Goal: Information Seeking & Learning: Compare options

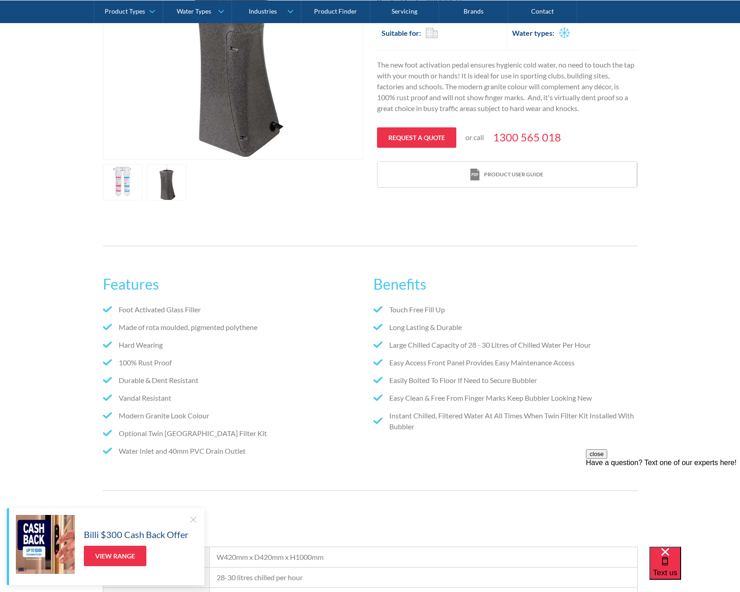
scroll to position [272, 0]
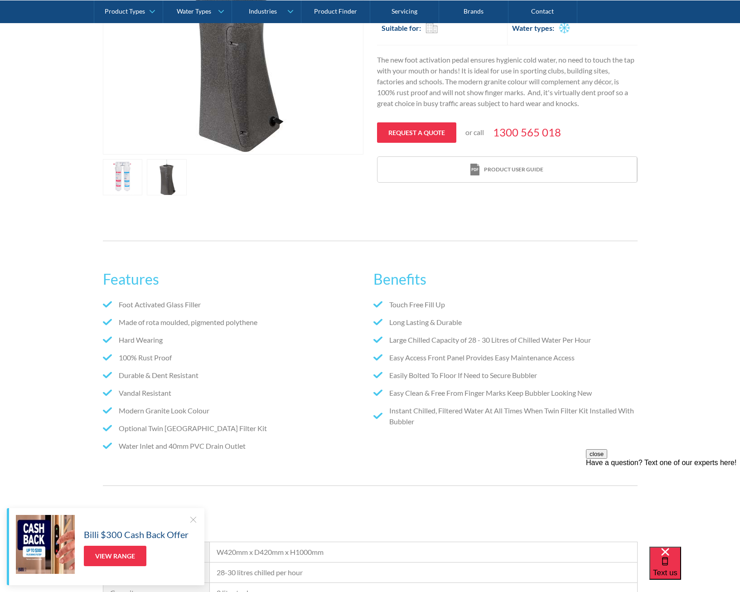
click at [177, 174] on link "open lightbox" at bounding box center [167, 177] width 40 height 36
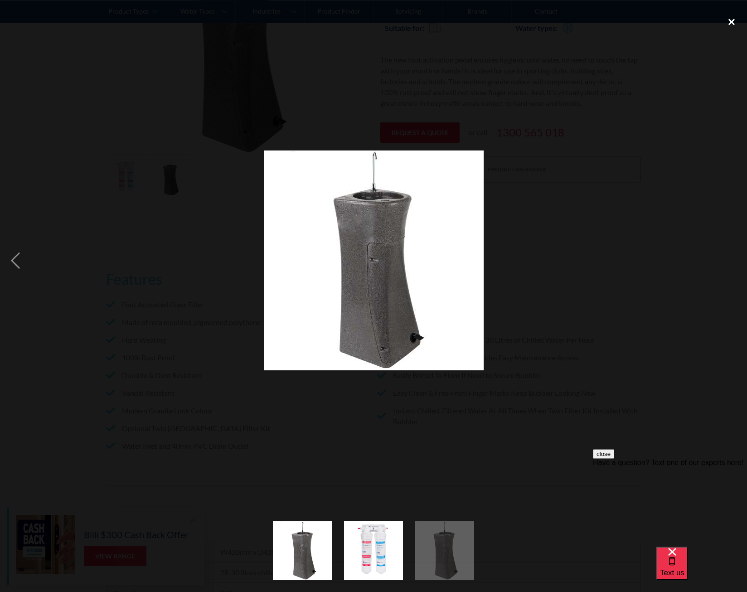
click at [734, 22] on div "close lightbox" at bounding box center [731, 22] width 31 height 20
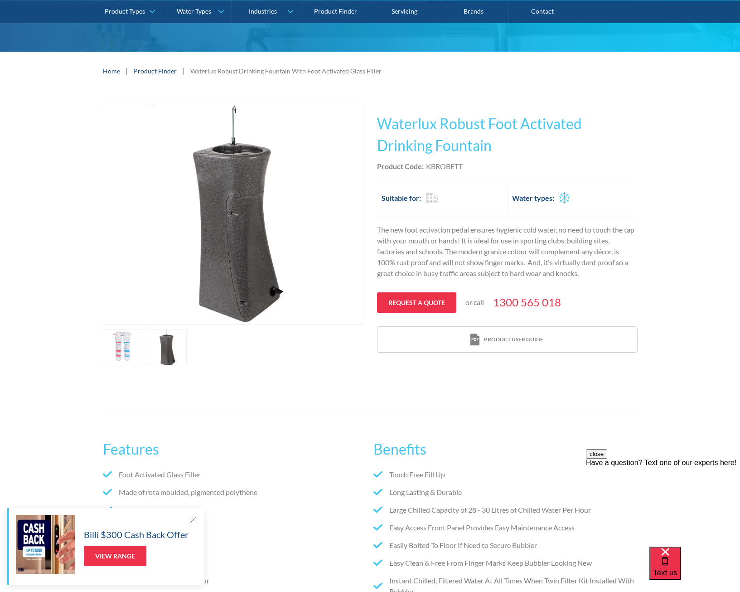
scroll to position [0, 0]
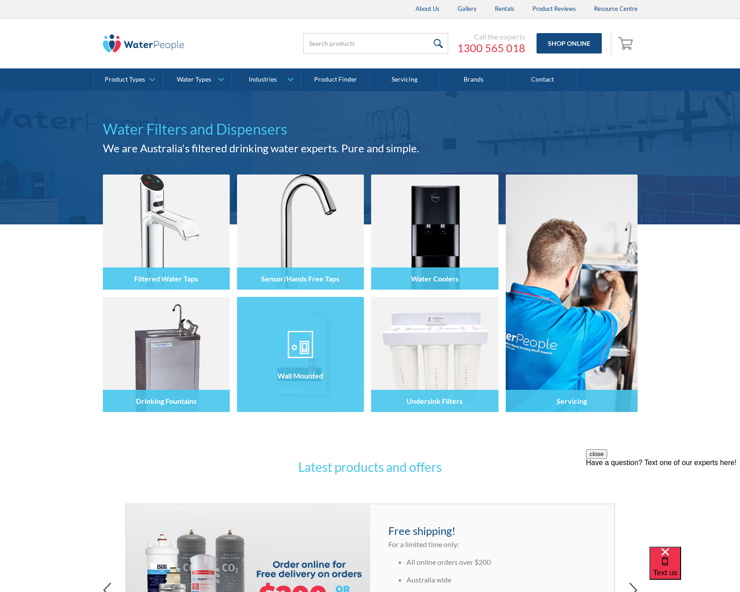
click at [300, 348] on img at bounding box center [300, 344] width 25 height 27
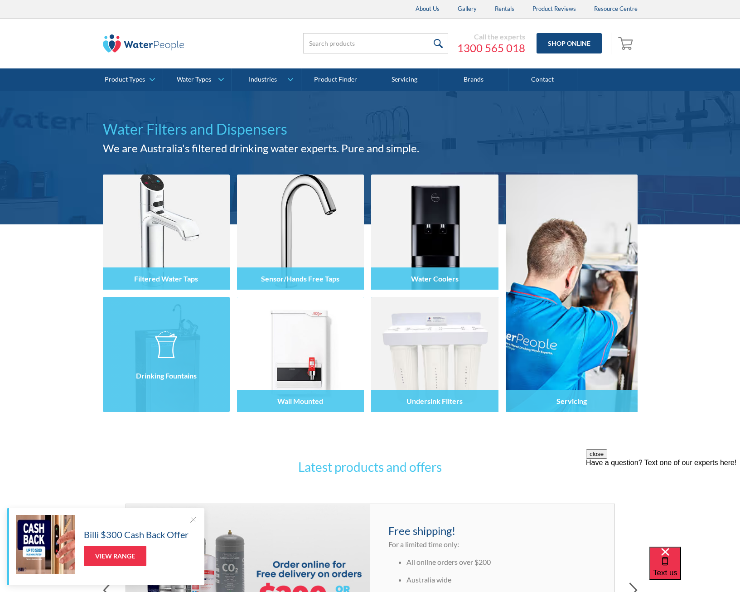
click at [168, 353] on img at bounding box center [166, 344] width 22 height 27
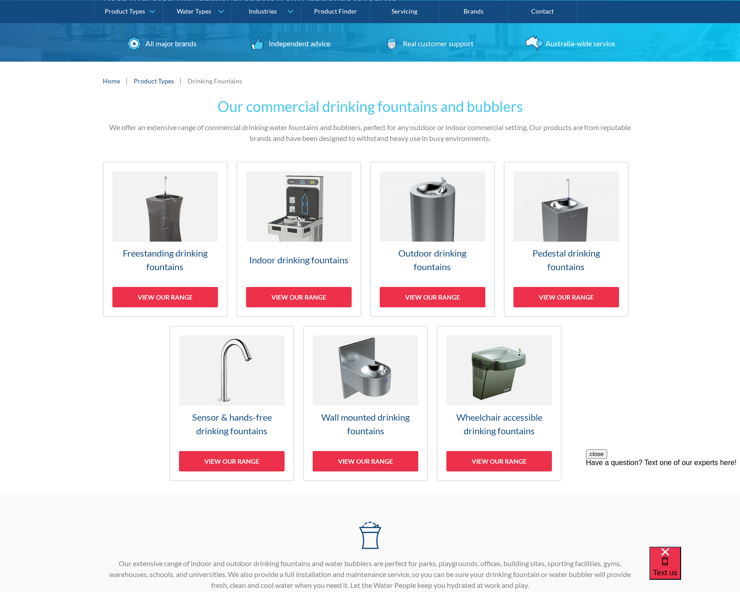
click at [363, 424] on h3 "Wall mounted drinking fountains" at bounding box center [366, 423] width 106 height 27
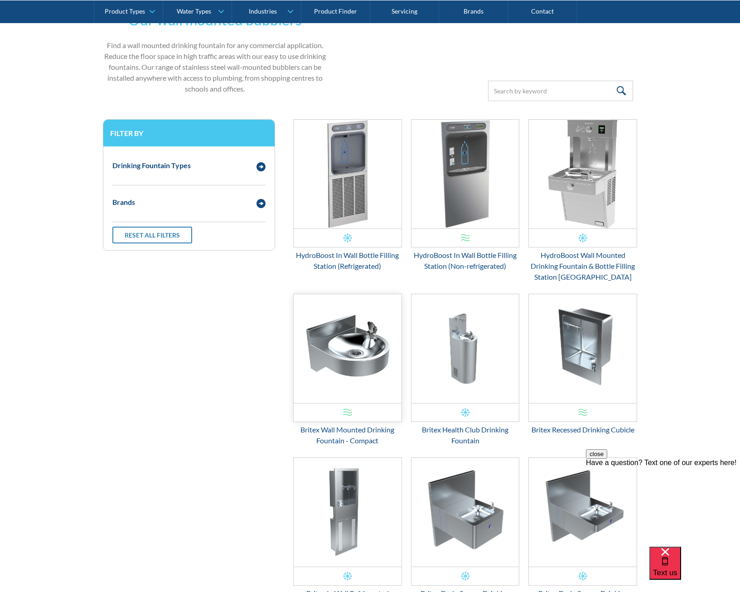
click at [356, 358] on img "Email Form 3" at bounding box center [348, 348] width 108 height 109
click at [471, 352] on img "Email Form 3" at bounding box center [465, 348] width 108 height 109
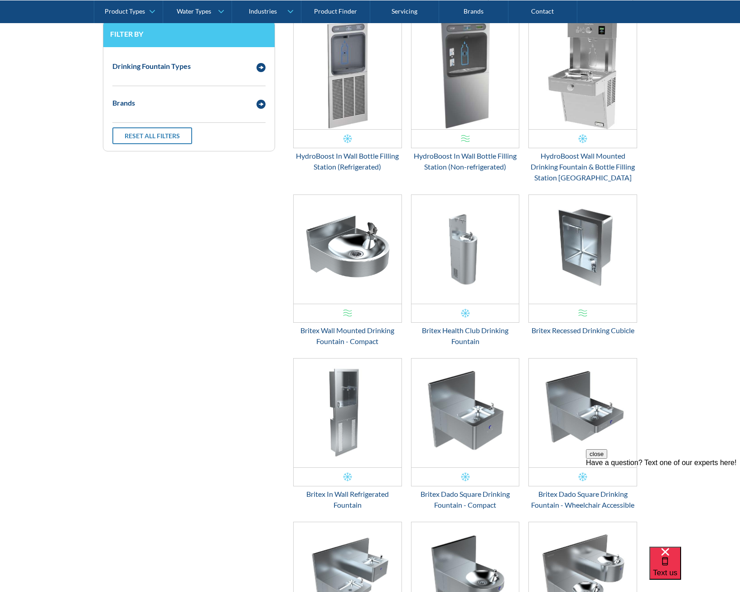
scroll to position [455, 0]
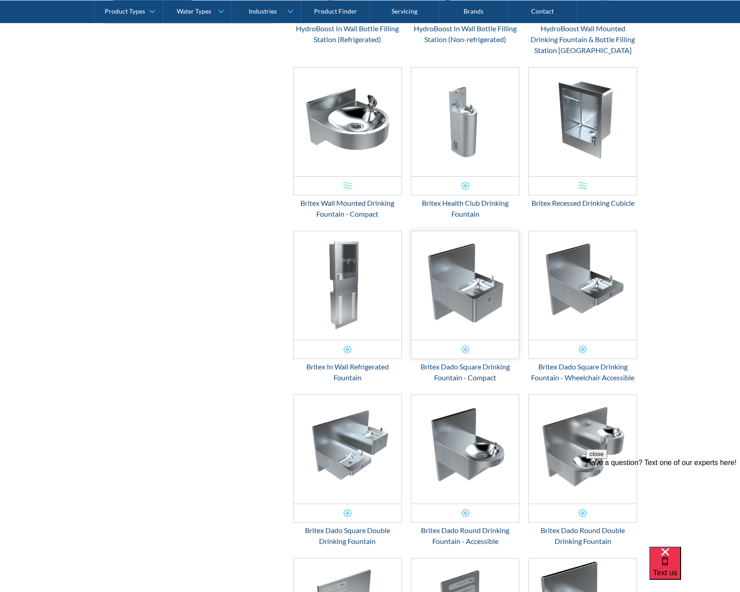
click at [476, 288] on img "Email Form 3" at bounding box center [465, 285] width 108 height 109
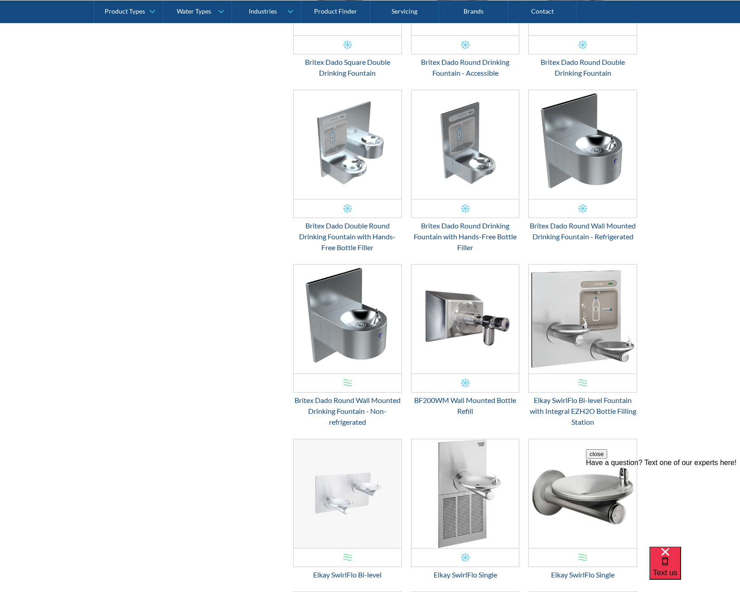
scroll to position [954, 0]
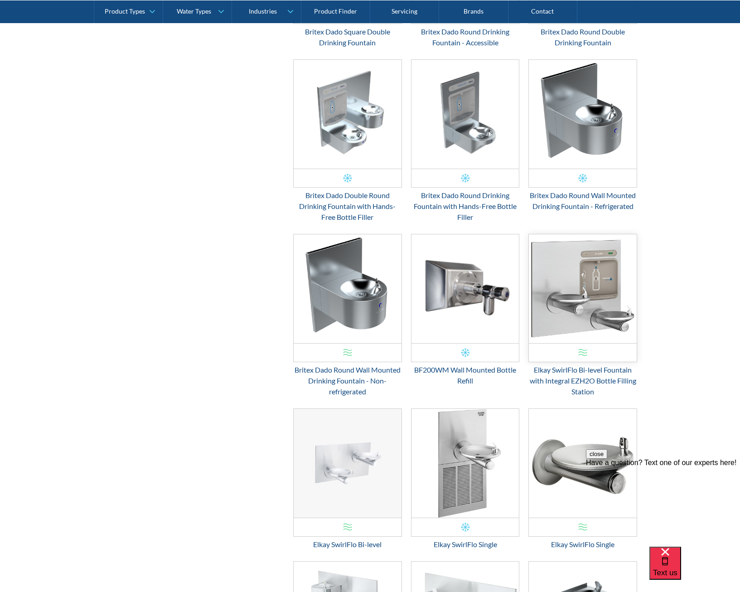
click at [595, 305] on img "Email Form 3" at bounding box center [583, 288] width 108 height 109
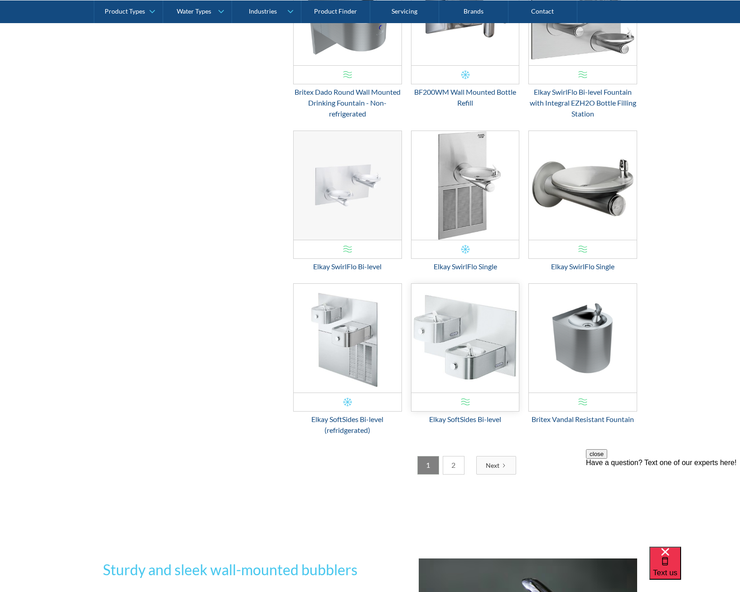
scroll to position [1271, 0]
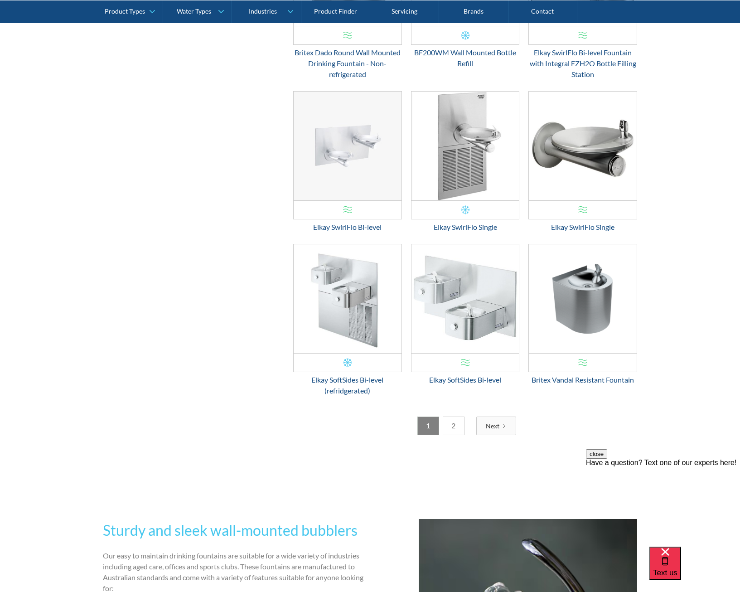
click at [459, 427] on link "2" at bounding box center [454, 425] width 22 height 19
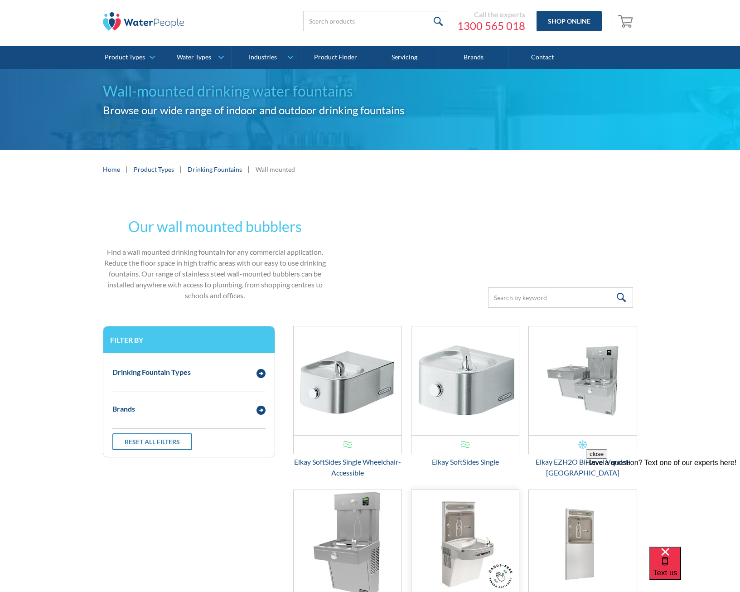
scroll to position [0, 0]
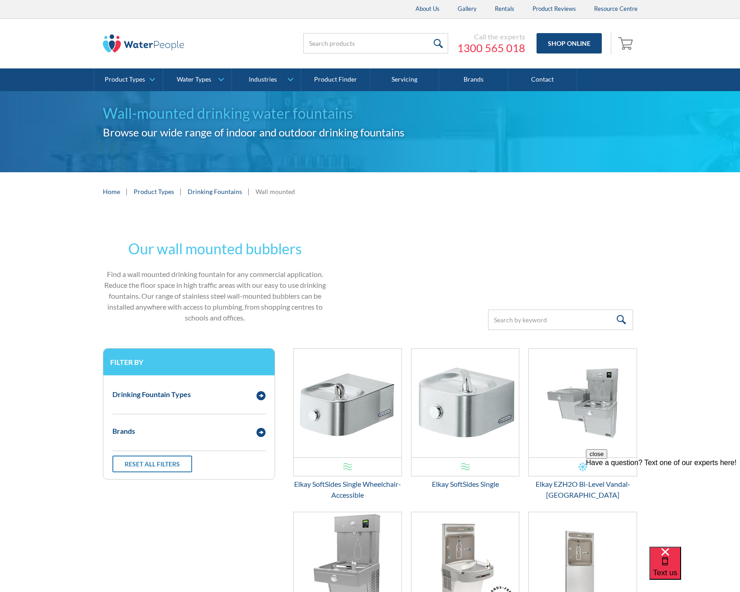
click at [179, 409] on div "Drinking Fountain Types Wall Mounted Indoor Outdoor Wheelchair Accessible Pedes…" at bounding box center [188, 398] width 153 height 32
click at [262, 397] on img "Email Form 3" at bounding box center [260, 395] width 9 height 9
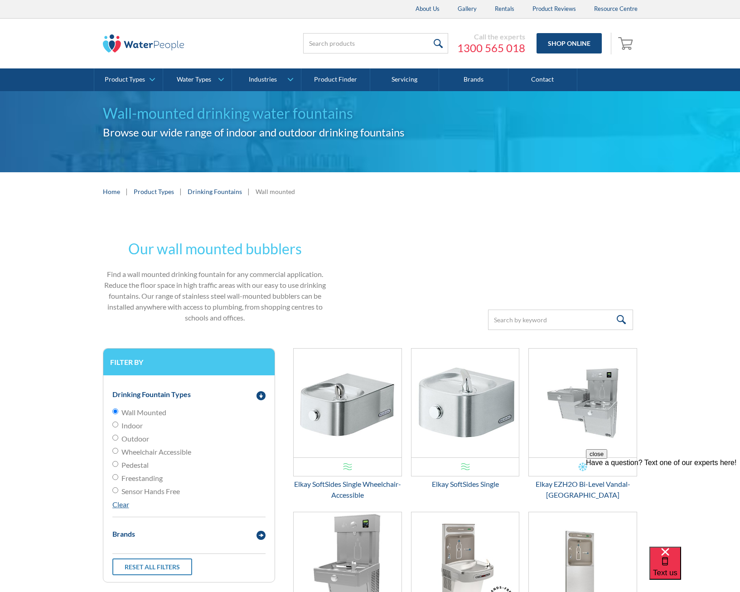
click at [139, 434] on span "Outdoor" at bounding box center [135, 438] width 28 height 11
click at [118, 435] on input "Outdoor" at bounding box center [115, 438] width 6 height 6
radio input "true"
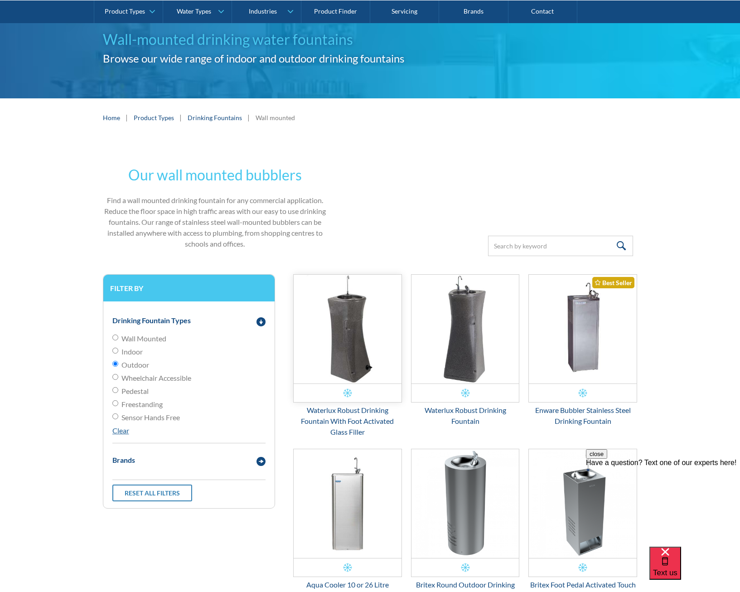
scroll to position [2, 0]
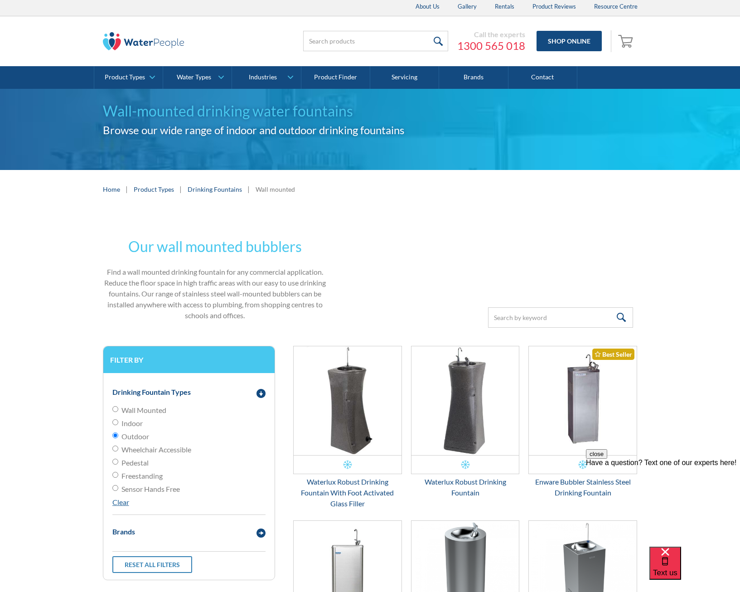
click at [134, 449] on span "Wheelchair Accessible" at bounding box center [156, 449] width 70 height 11
click at [118, 449] on input "Wheelchair Accessible" at bounding box center [115, 448] width 6 height 6
radio input "true"
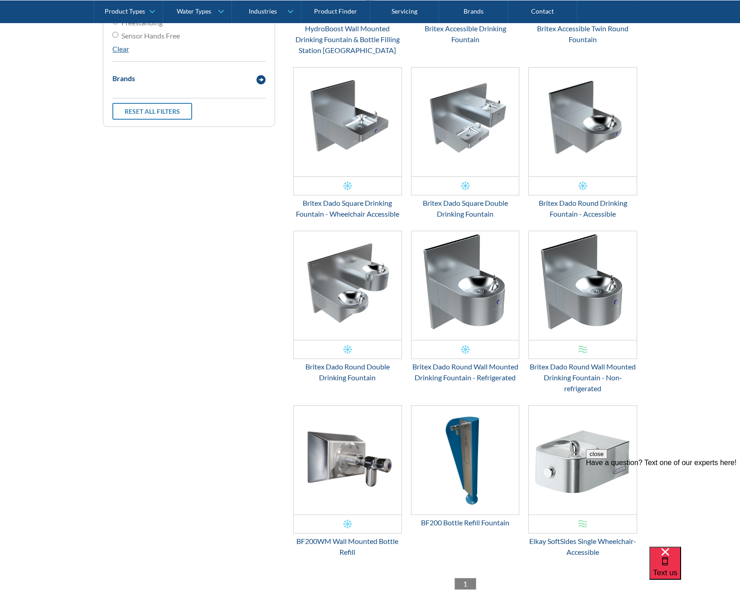
scroll to position [637, 0]
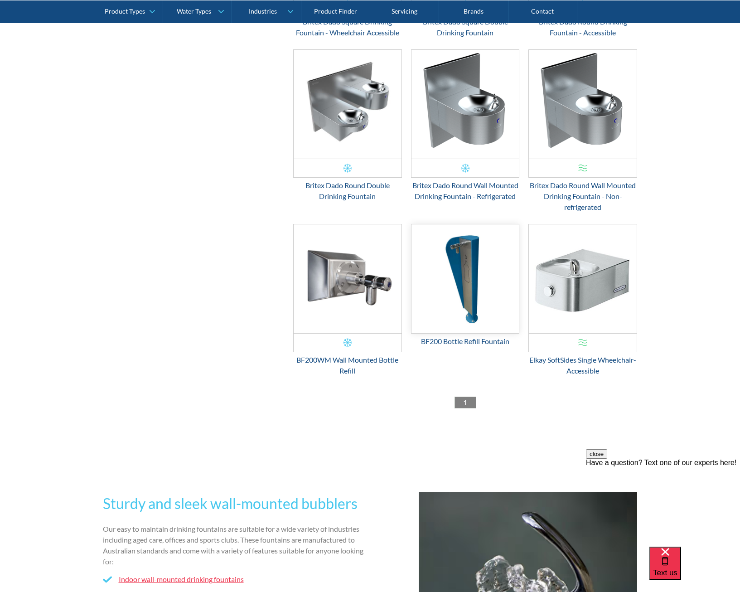
click at [470, 266] on img "Email Form 3" at bounding box center [465, 278] width 108 height 109
click at [565, 273] on img "Email Form 3" at bounding box center [583, 278] width 108 height 109
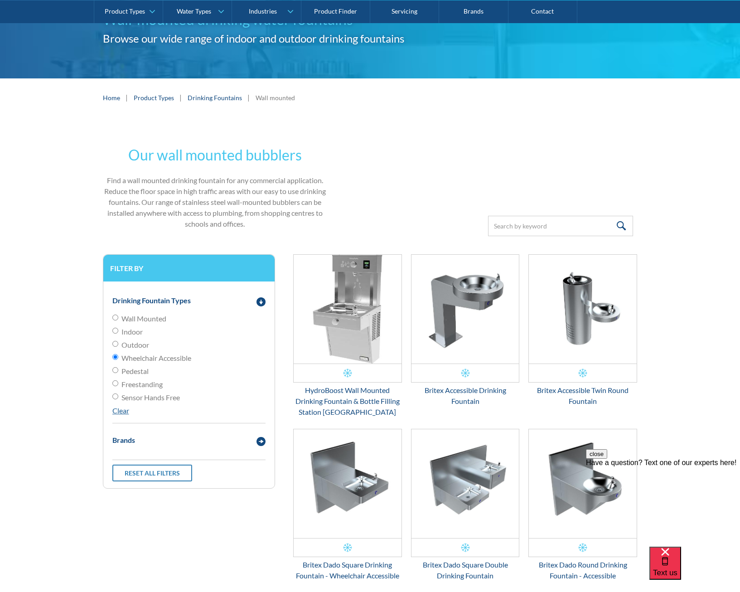
scroll to position [2, 0]
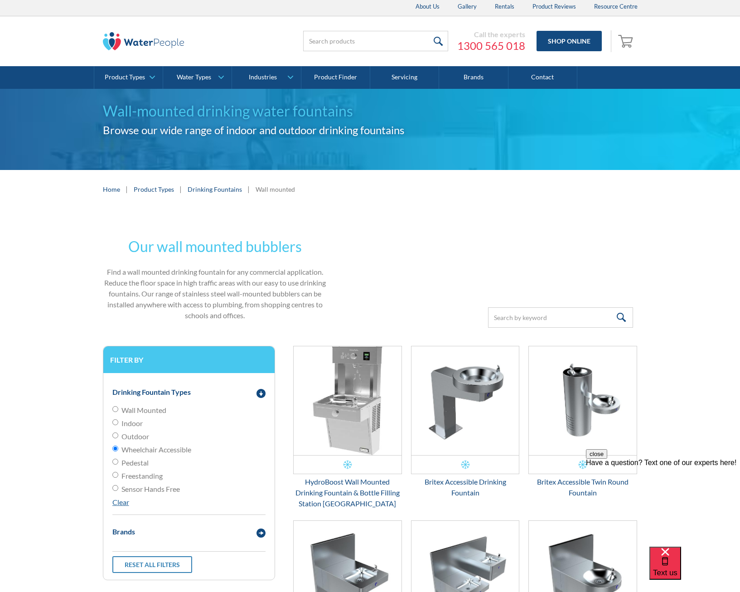
click at [140, 490] on span "Sensor Hands Free" at bounding box center [150, 488] width 58 height 11
click at [118, 490] on input "Sensor Hands Free" at bounding box center [115, 488] width 6 height 6
radio input "true"
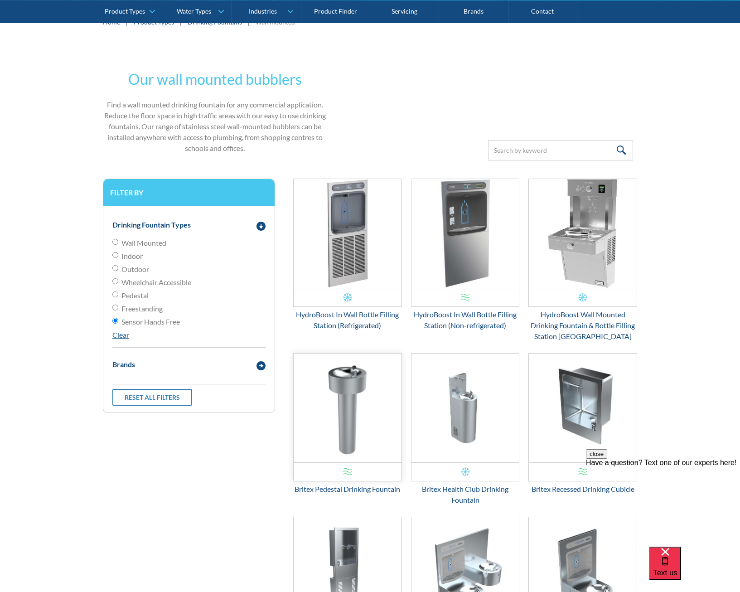
scroll to position [48, 0]
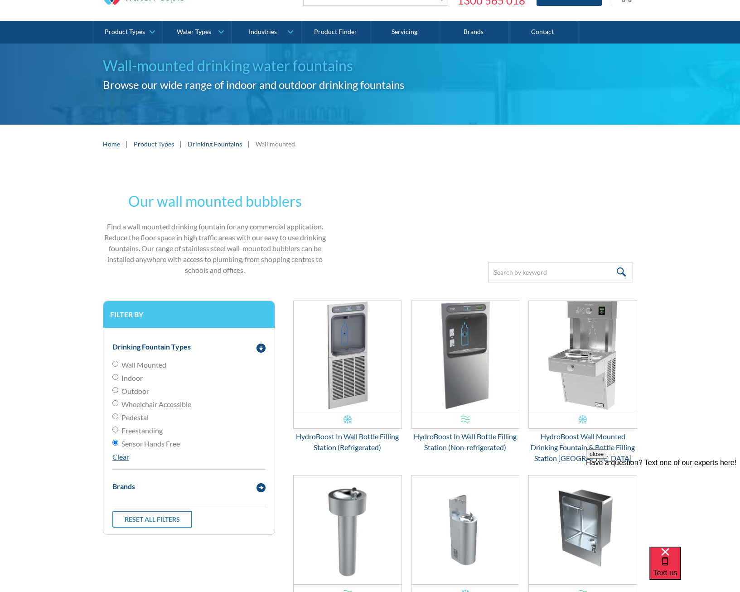
click at [145, 388] on span "Outdoor" at bounding box center [135, 391] width 28 height 11
click at [118, 388] on input "Outdoor" at bounding box center [115, 390] width 6 height 6
radio input "true"
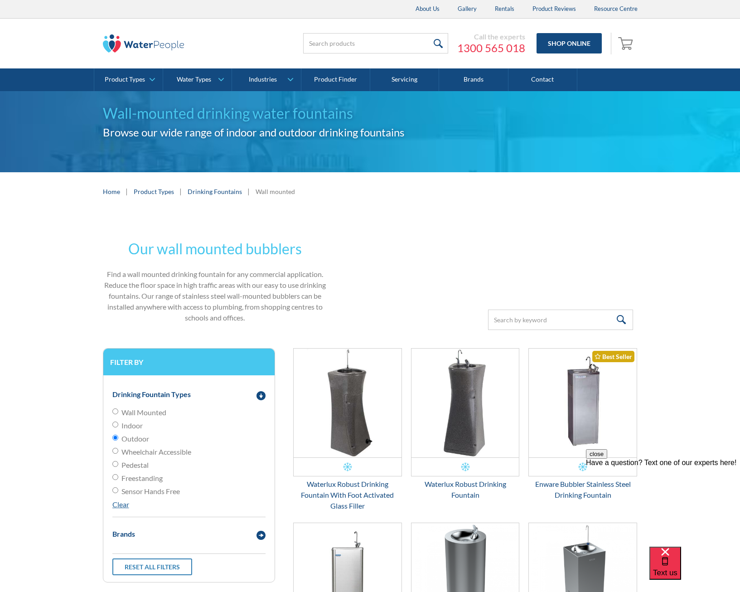
click at [130, 425] on span "Indoor" at bounding box center [131, 425] width 21 height 11
click at [118, 425] on input "Indoor" at bounding box center [115, 424] width 6 height 6
radio input "true"
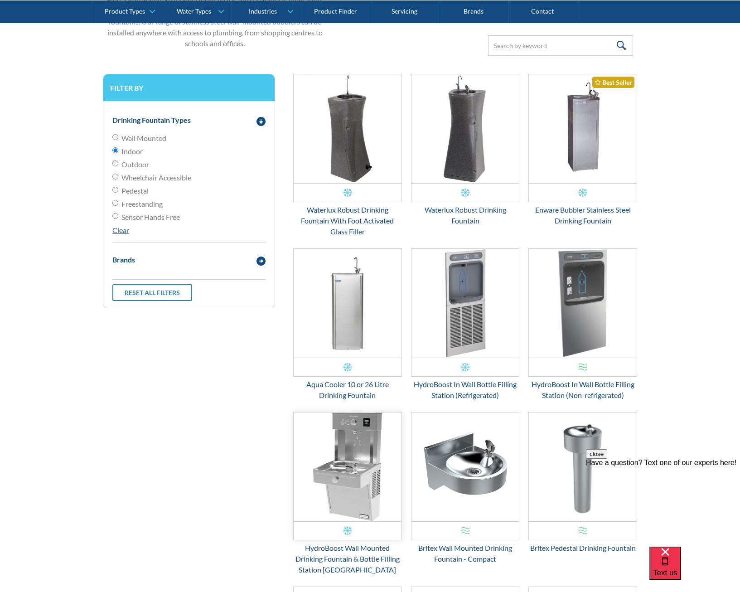
scroll to position [48, 0]
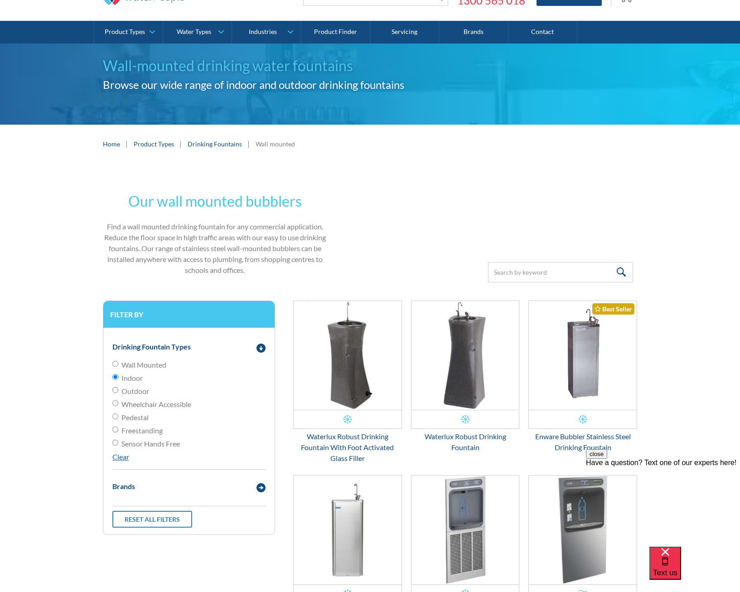
click at [162, 366] on span "Wall Mounted" at bounding box center [143, 364] width 45 height 11
click at [118, 366] on input "Wall Mounted" at bounding box center [115, 364] width 6 height 6
radio input "true"
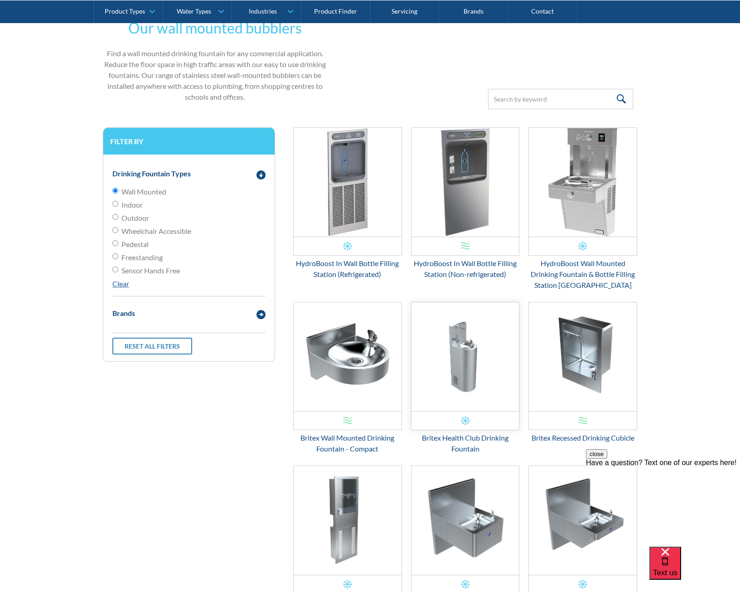
scroll to position [229, 0]
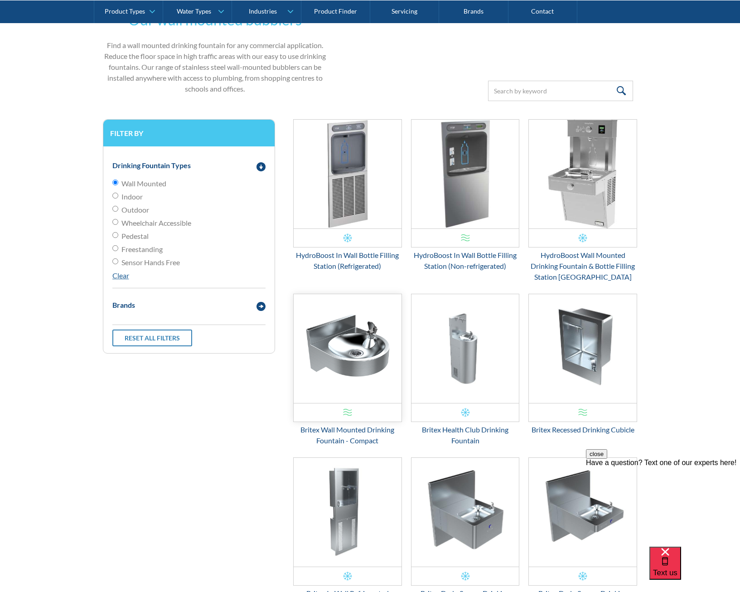
click at [349, 360] on img "Email Form 3" at bounding box center [348, 348] width 108 height 109
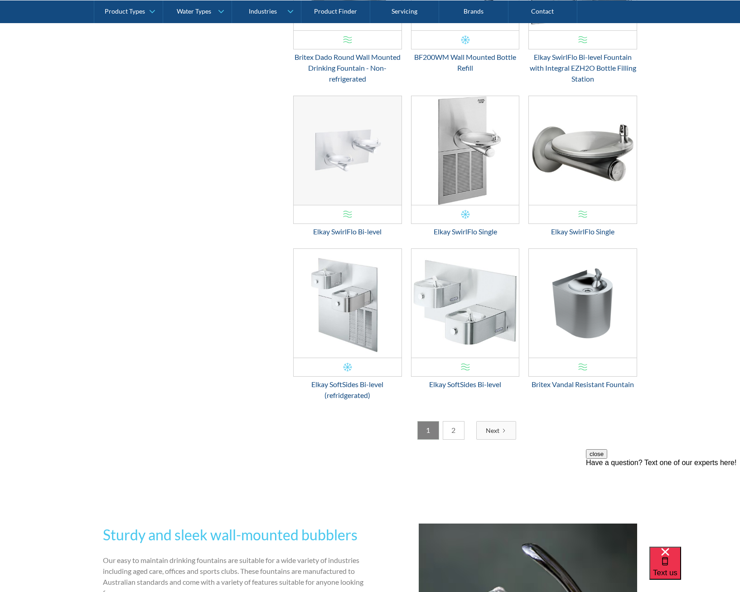
scroll to position [1180, 0]
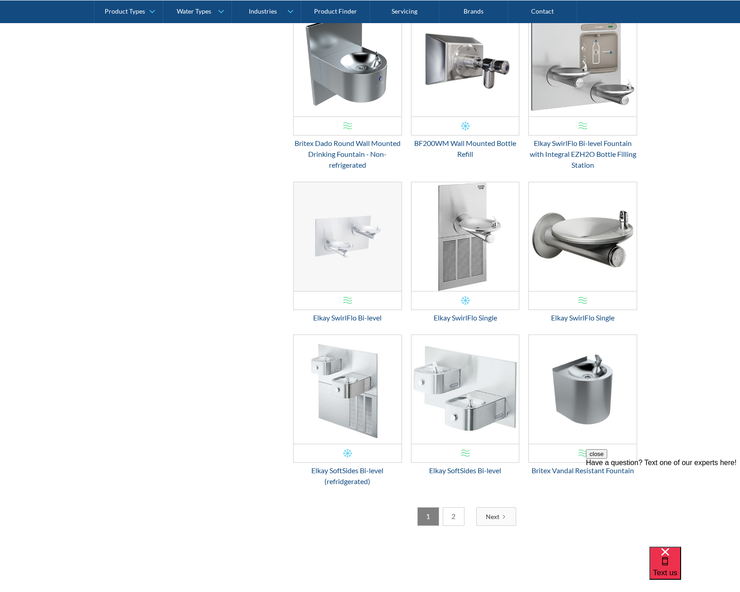
click at [458, 515] on link "2" at bounding box center [454, 516] width 22 height 19
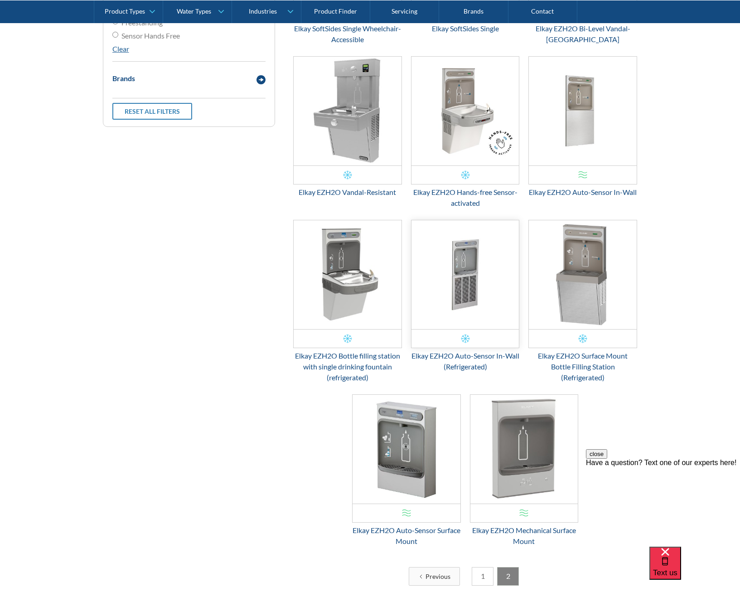
scroll to position [682, 0]
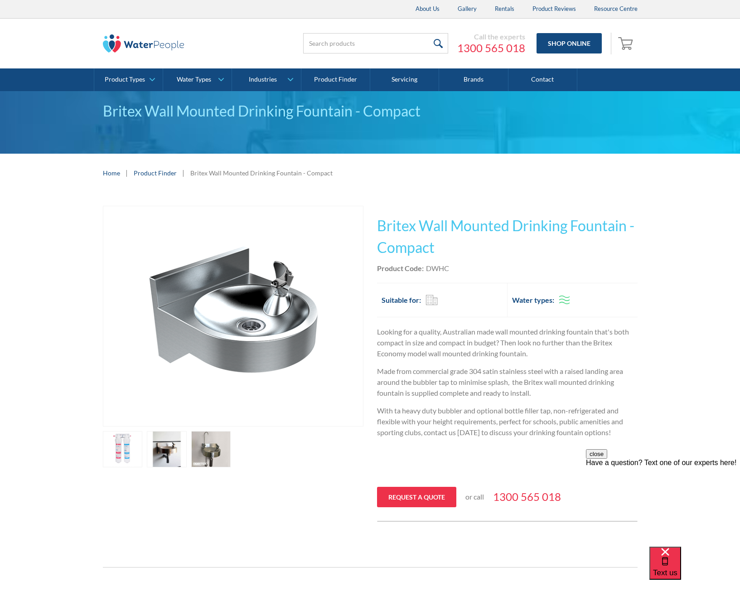
click at [221, 440] on link "open lightbox" at bounding box center [211, 449] width 40 height 36
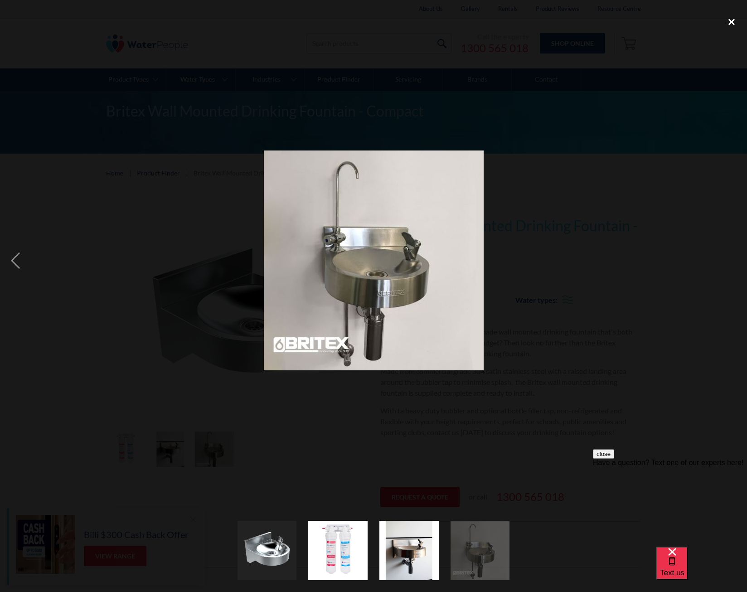
click at [729, 19] on div "close lightbox" at bounding box center [731, 22] width 31 height 20
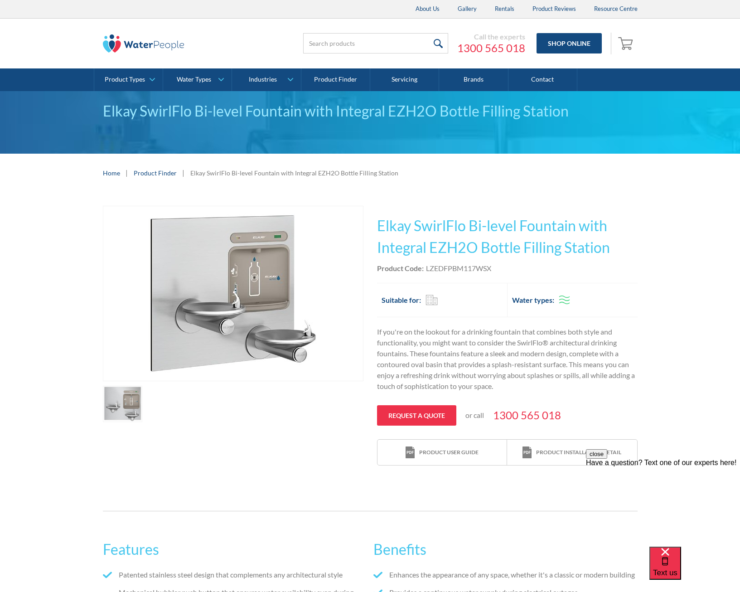
click at [130, 416] on link "open lightbox" at bounding box center [123, 404] width 40 height 36
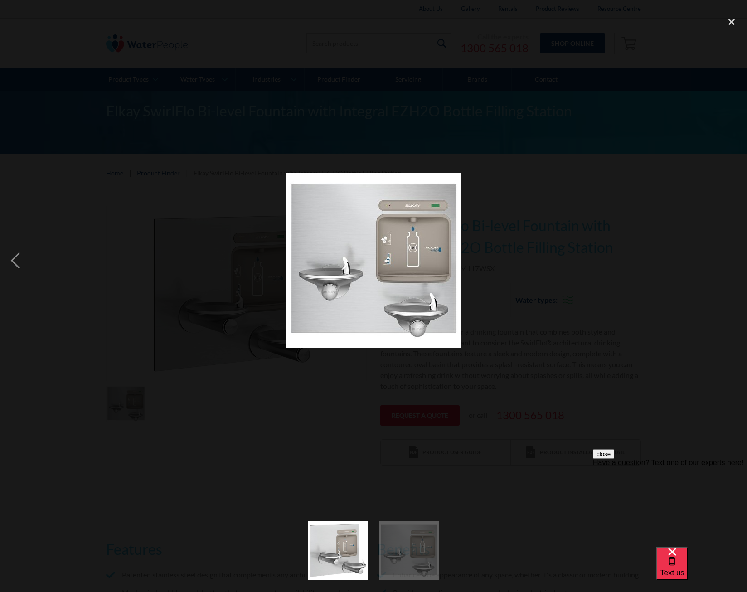
click at [410, 255] on img at bounding box center [373, 260] width 174 height 174
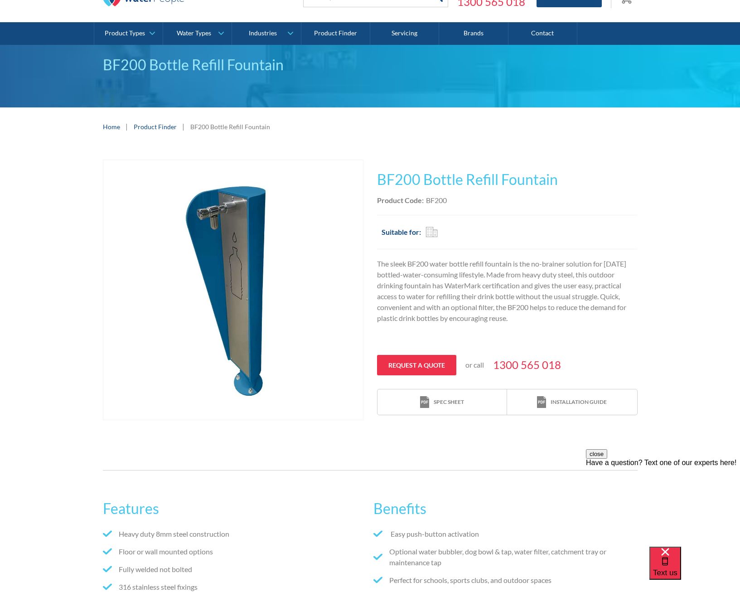
scroll to position [45, 0]
